Goal: Transaction & Acquisition: Purchase product/service

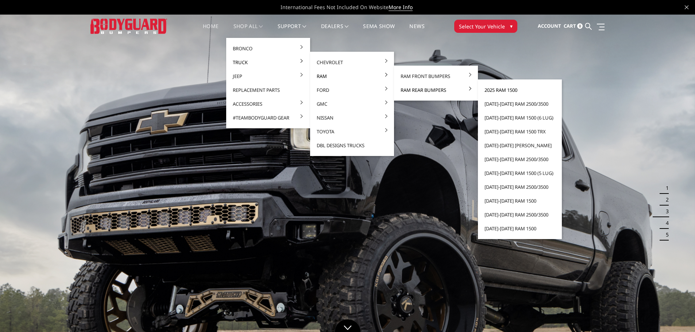
click at [507, 89] on link "2025 Ram 1500" at bounding box center [520, 90] width 78 height 14
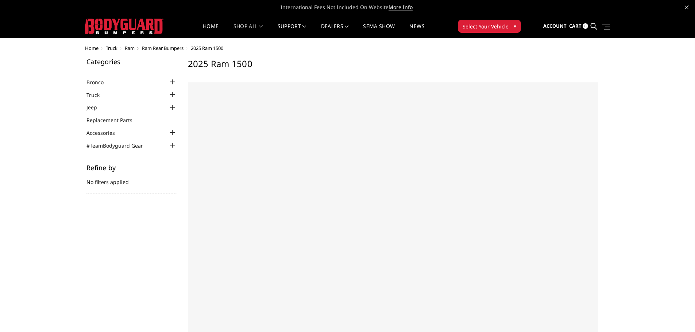
select select "US"
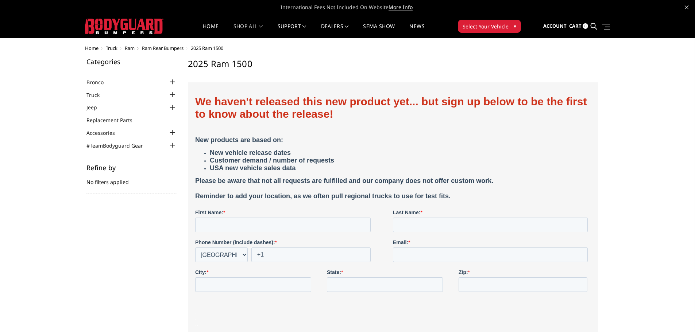
click at [175, 47] on span "Ram Rear Bumpers" at bounding box center [163, 48] width 42 height 7
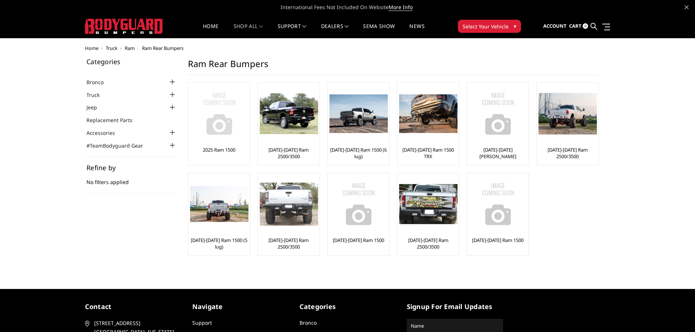
click at [217, 124] on img at bounding box center [219, 114] width 58 height 58
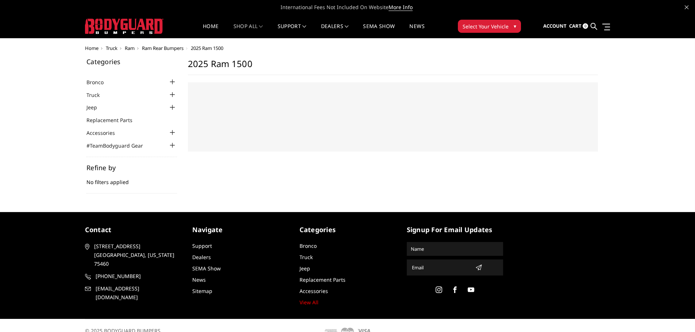
select select "US"
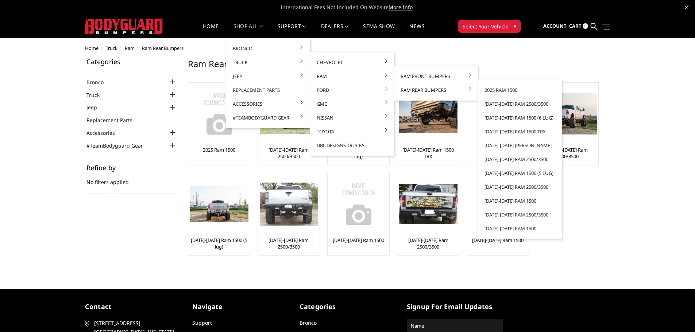
click at [496, 117] on link "[DATE]-[DATE] Ram 1500 (6 lug)" at bounding box center [520, 118] width 78 height 14
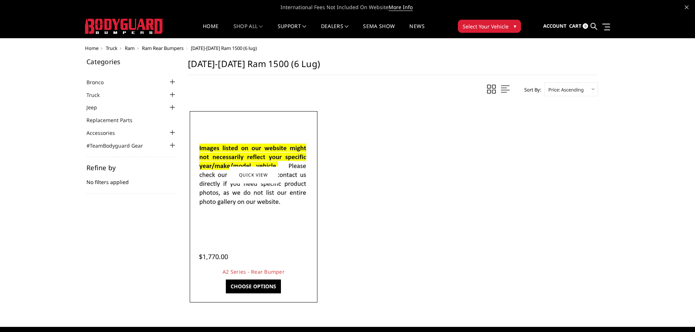
click at [277, 223] on div at bounding box center [254, 175] width 124 height 124
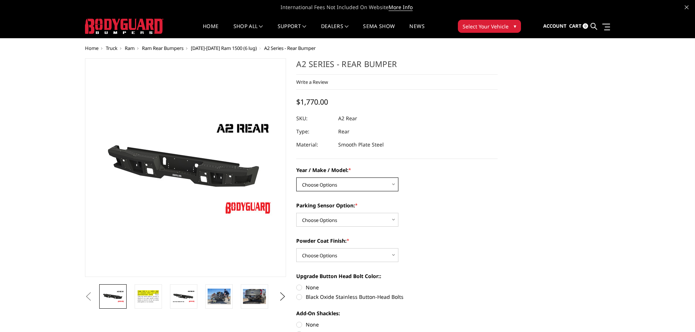
click at [378, 186] on select "Choose Options Chevrolet/GMC 20-24 2500 / 3500 Chevrolet/GMC 15-19 2500 / 3500 …" at bounding box center [347, 185] width 102 height 14
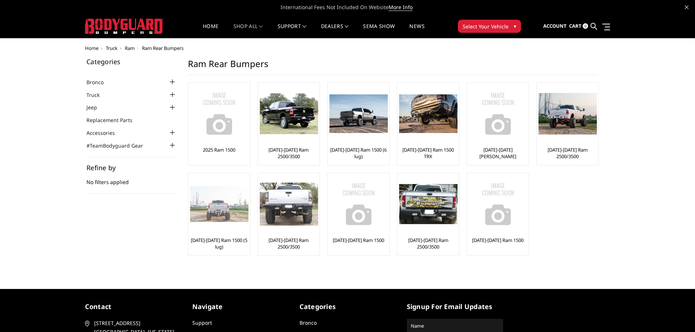
click at [216, 209] on img at bounding box center [219, 204] width 58 height 36
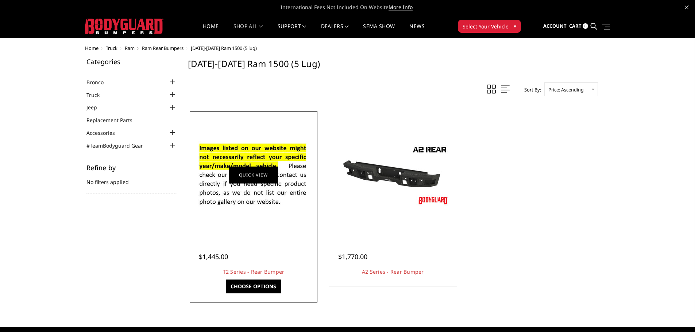
click at [246, 186] on img at bounding box center [253, 175] width 117 height 80
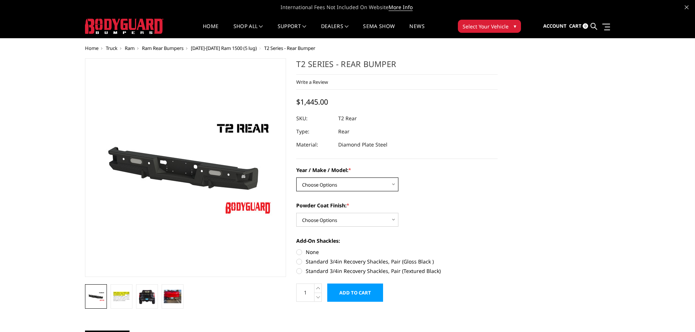
click at [385, 186] on select "Choose Options Chevrolet/GMC 15-19 2500/3500 Chevrolet/GMC 19-24 1500 (Dual Exh…" at bounding box center [347, 185] width 102 height 14
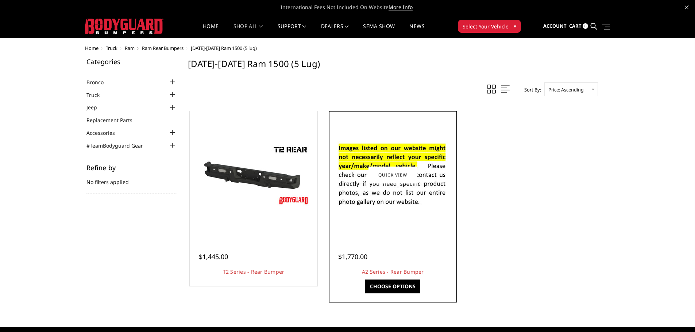
click at [421, 216] on div at bounding box center [393, 175] width 124 height 124
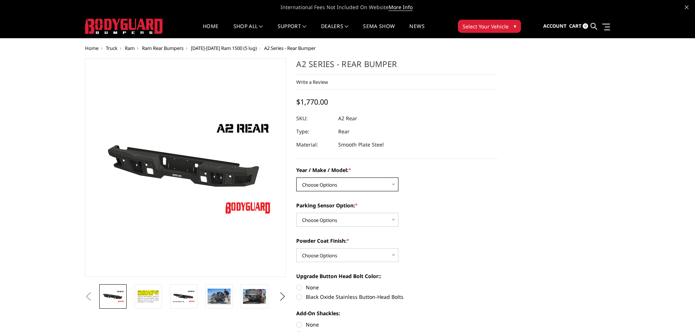
click at [379, 188] on select "Choose Options Chevrolet/GMC 20-24 2500 / 3500 Chevrolet/GMC 15-19 2500 / 3500 …" at bounding box center [347, 185] width 102 height 14
click at [494, 258] on div "Powder Coat Finish: * Choose Options Bare metal (included) Texture black powder…" at bounding box center [396, 249] width 201 height 25
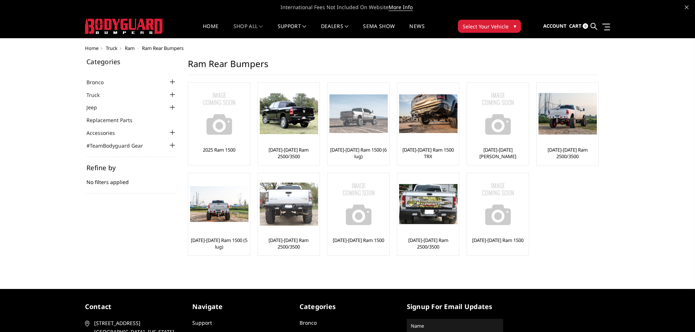
click at [365, 126] on img at bounding box center [358, 113] width 58 height 39
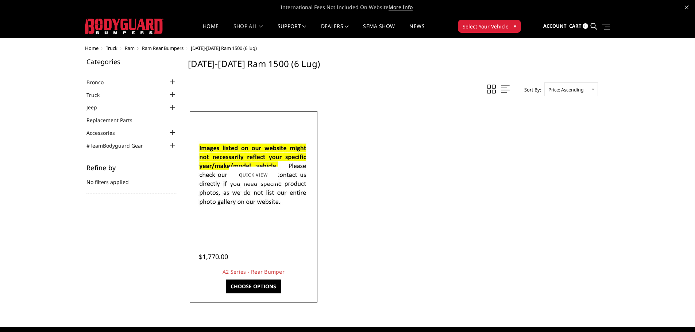
click at [249, 187] on img at bounding box center [253, 175] width 117 height 80
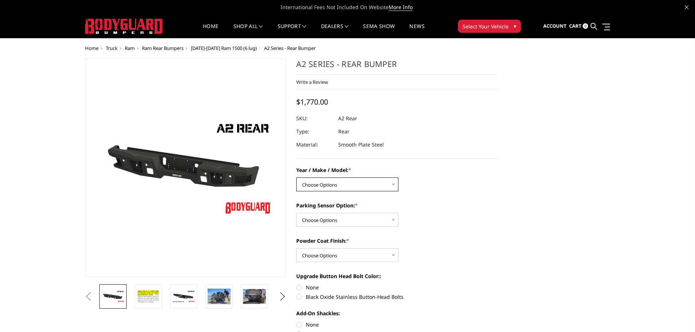
click at [373, 186] on select "Choose Options Chevrolet/GMC 20-24 2500 / 3500 Chevrolet/GMC 15-19 2500 / 3500 …" at bounding box center [347, 185] width 102 height 14
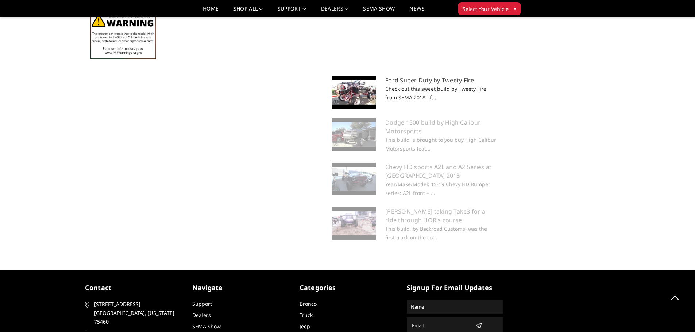
scroll to position [738, 0]
